Goal: Information Seeking & Learning: Check status

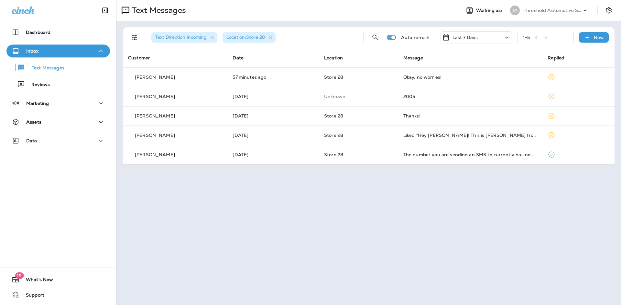
click at [481, 80] on td "Okay, no worries!" at bounding box center [470, 77] width 144 height 19
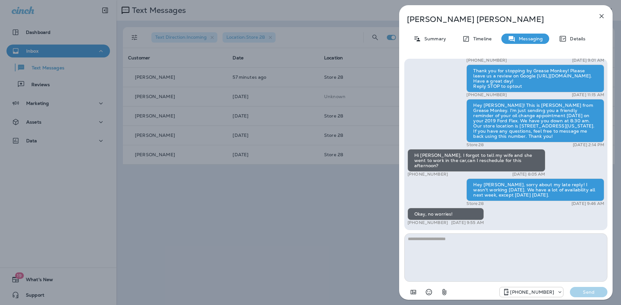
click at [303, 241] on div "[PERSON_NAME] Summary Timeline Messaging Details Thank you for stopping by Grea…" at bounding box center [310, 152] width 621 height 305
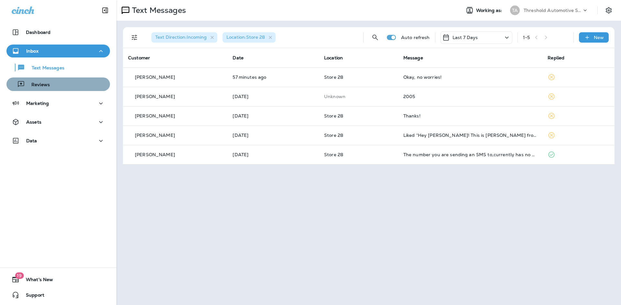
click at [66, 80] on div "Reviews" at bounding box center [58, 85] width 98 height 10
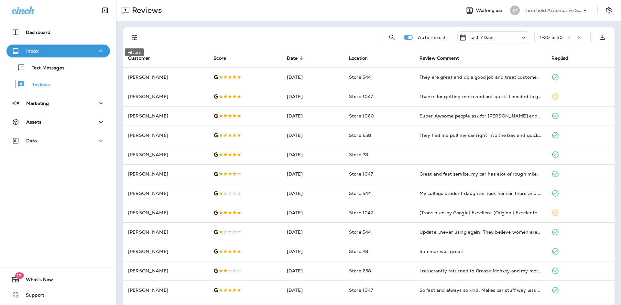
click at [136, 40] on icon "Filters" at bounding box center [135, 38] width 8 height 8
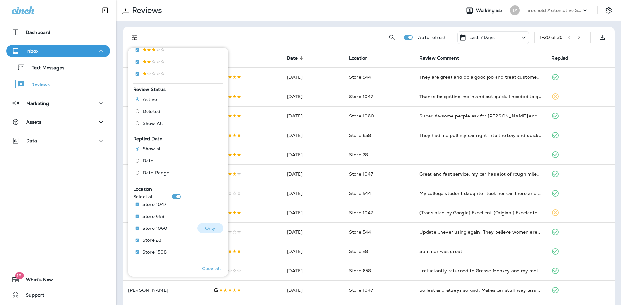
scroll to position [145, 0]
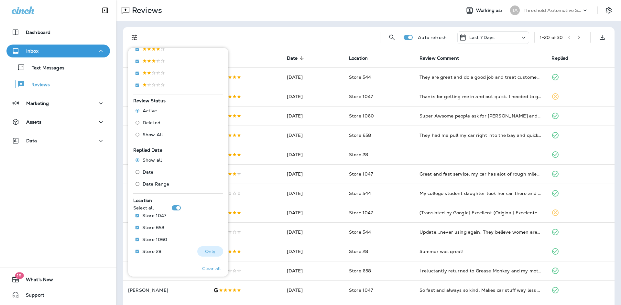
click at [205, 252] on p "Only" at bounding box center [210, 251] width 11 height 5
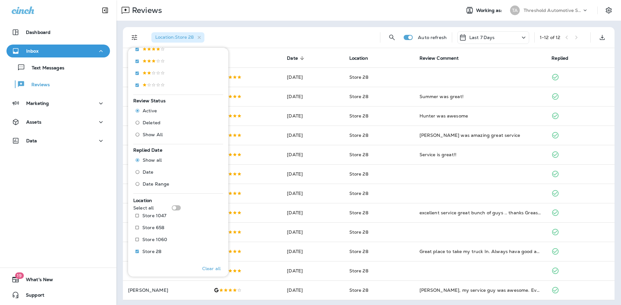
click at [336, 42] on div "Location : Store 28" at bounding box center [260, 37] width 229 height 21
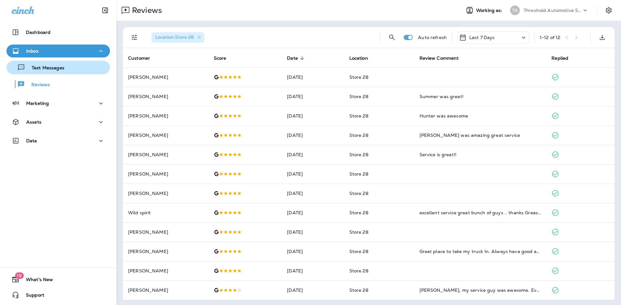
click at [85, 70] on div "Text Messages" at bounding box center [58, 68] width 98 height 10
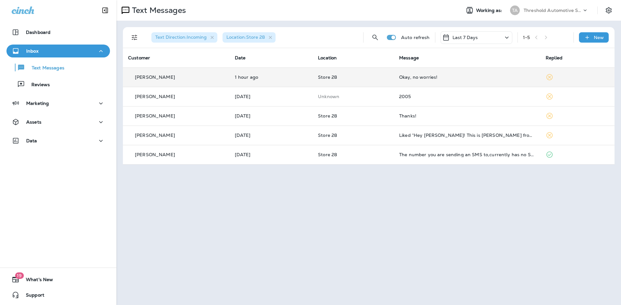
click at [331, 77] on span "Store 28" at bounding box center [327, 77] width 19 height 6
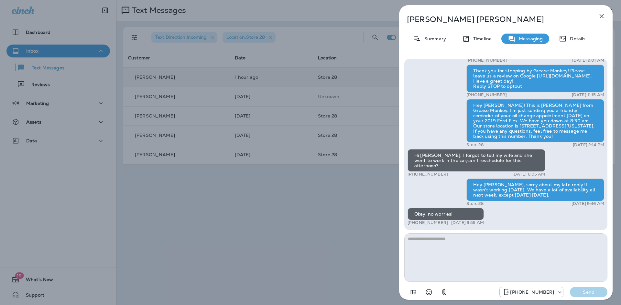
click at [294, 269] on div "[PERSON_NAME] Summary Timeline Messaging Details Thank you for stopping by Grea…" at bounding box center [310, 152] width 621 height 305
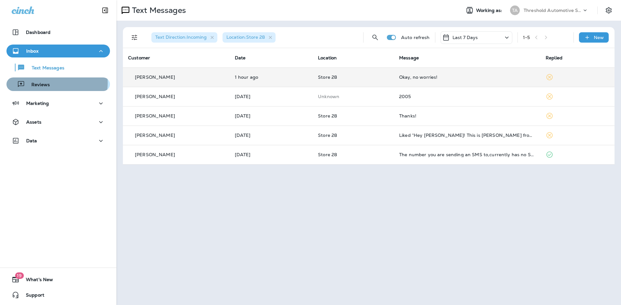
click at [50, 83] on div "Reviews" at bounding box center [58, 85] width 98 height 10
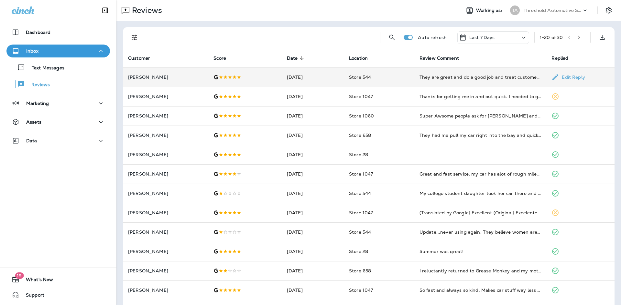
click at [458, 79] on div "They are great and do a good job and treat customers well!" at bounding box center [480, 77] width 122 height 6
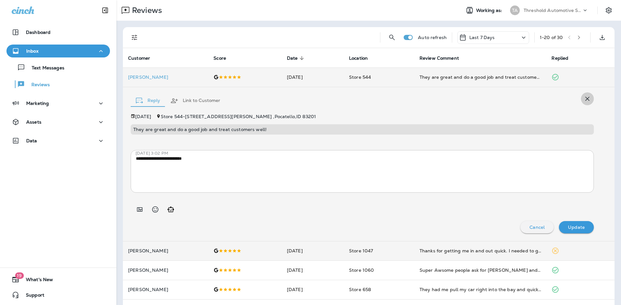
click at [583, 99] on icon "button" at bounding box center [587, 99] width 8 height 8
